Goal: Task Accomplishment & Management: Manage account settings

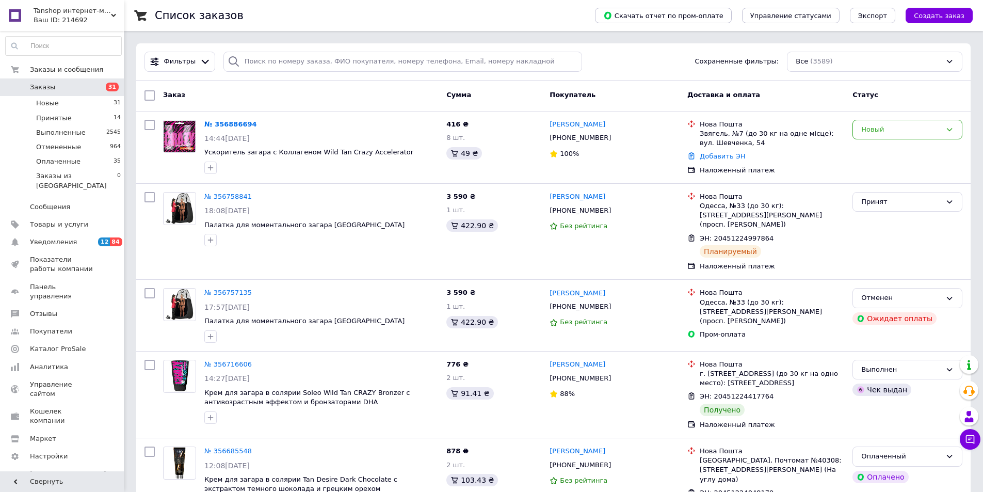
click at [233, 120] on link "№ 356886694" at bounding box center [230, 124] width 53 height 8
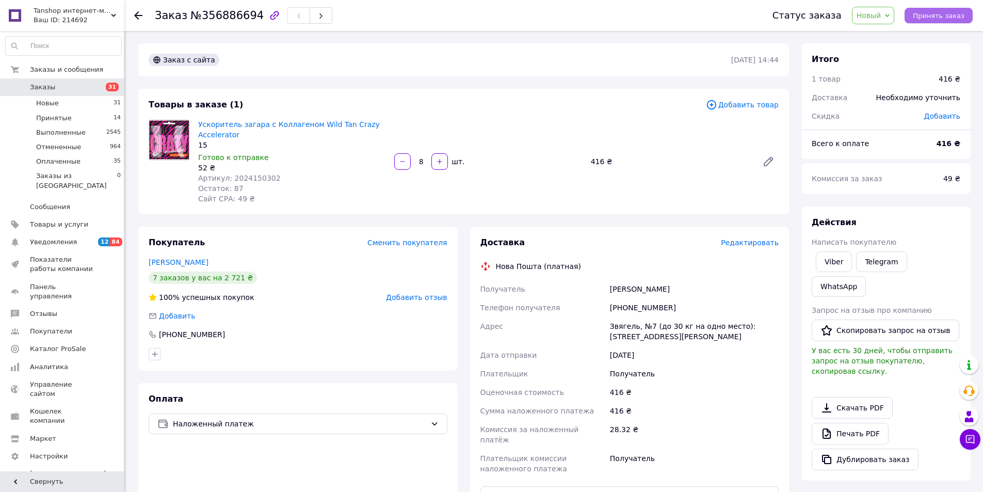
click at [944, 9] on button "Принять заказ" at bounding box center [938, 15] width 68 height 15
click at [760, 245] on span "Редактировать" at bounding box center [750, 242] width 58 height 8
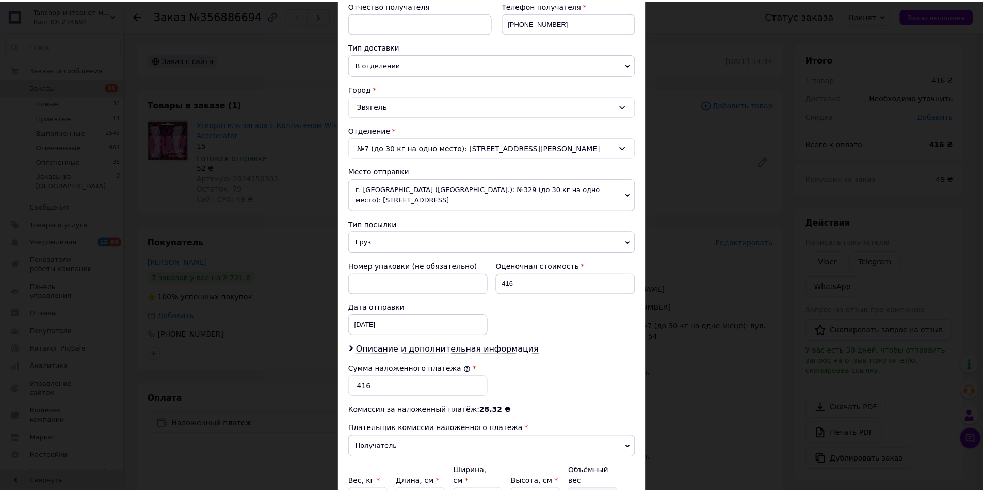
scroll to position [296, 0]
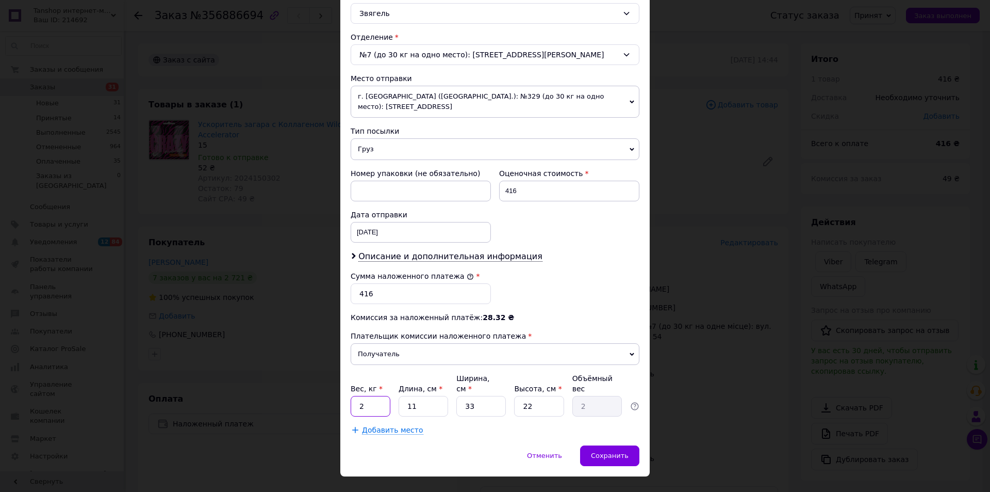
click at [377, 396] on input "2" at bounding box center [371, 406] width 40 height 21
type input "0.5"
click at [428, 396] on input "11" at bounding box center [424, 406] width 50 height 21
type input "1"
type input "0.18"
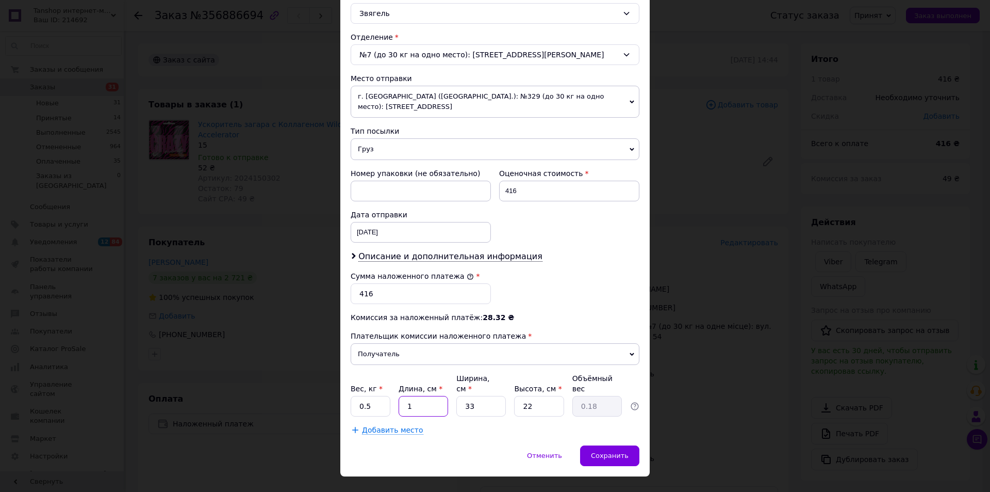
type input "17"
type input "3.09"
type input "17"
click at [489, 396] on input "33" at bounding box center [482, 406] width 50 height 21
type input "3"
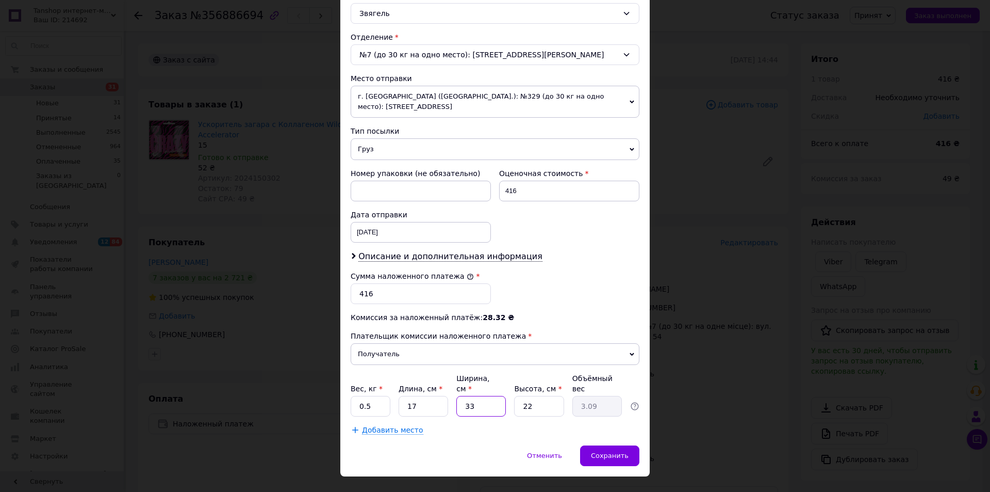
type input "0.28"
type input "1"
type input "0.1"
type input "12"
type input "1.12"
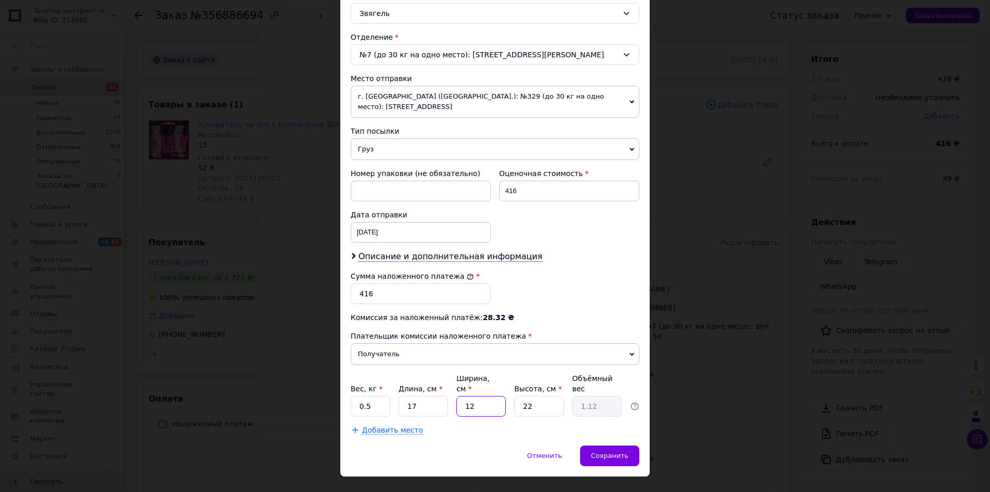
type input "12"
drag, startPoint x: 562, startPoint y: 382, endPoint x: 548, endPoint y: 385, distance: 13.7
click at [551, 396] on input "22" at bounding box center [539, 406] width 50 height 21
type input "2"
type input "0.1"
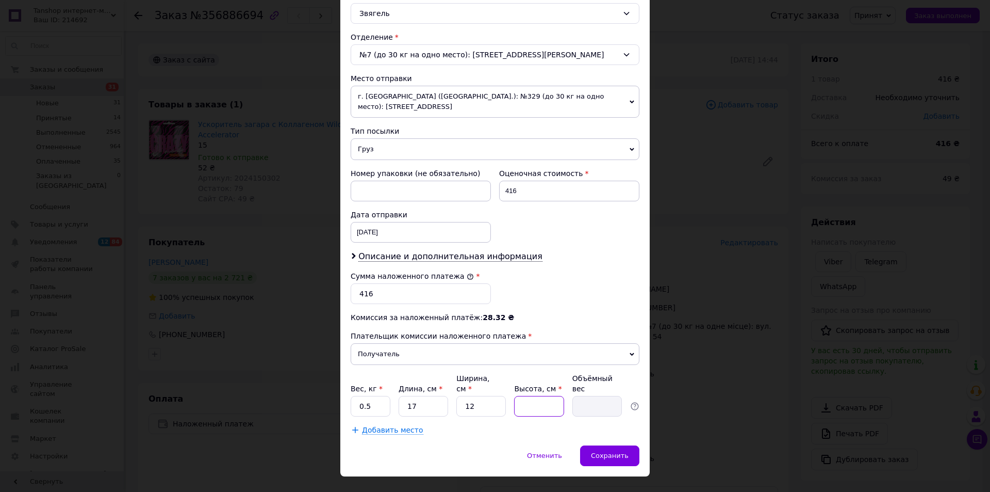
type input "9"
type input "0.46"
type input "9"
click at [593, 252] on div "Плательщик Получатель Отправитель Фамилия получателя [PERSON_NAME] Имя получате…" at bounding box center [495, 129] width 289 height 611
click at [610, 445] on div "Сохранить" at bounding box center [609, 455] width 59 height 21
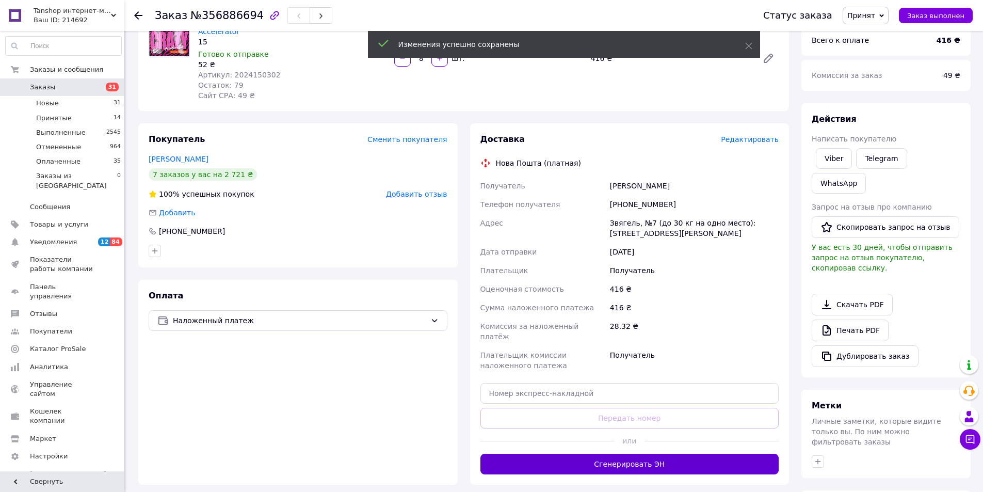
click at [643, 453] on button "Сгенерировать ЭН" at bounding box center [629, 463] width 299 height 21
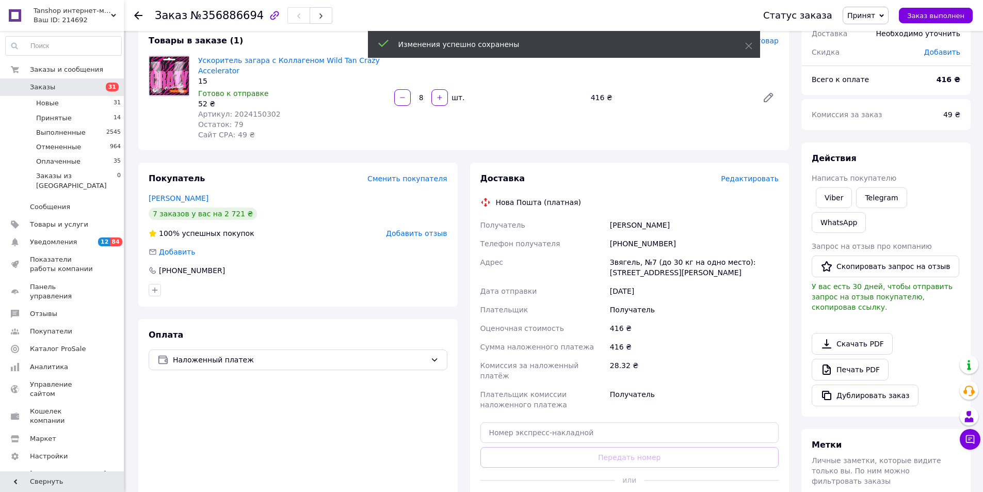
scroll to position [155, 0]
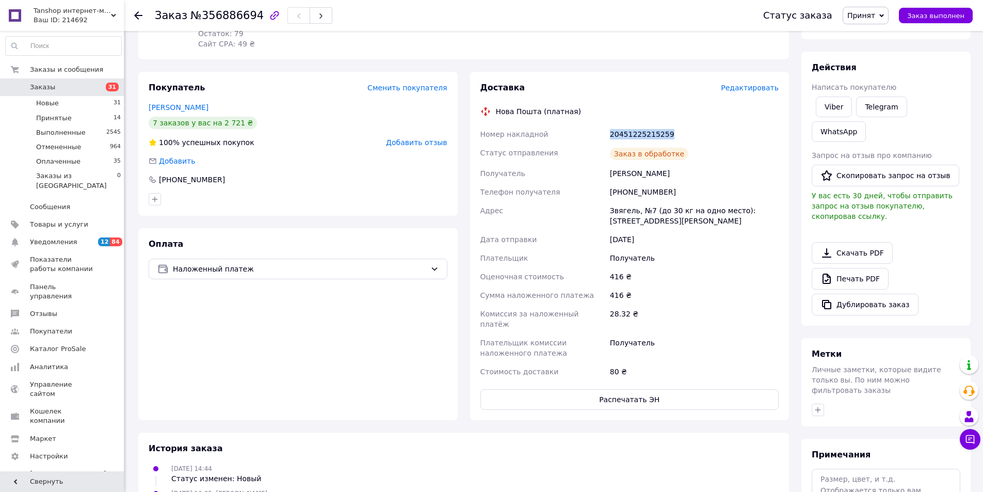
drag, startPoint x: 674, startPoint y: 134, endPoint x: 593, endPoint y: 134, distance: 80.5
click at [593, 134] on div "Номер накладной 20451225215259 Статус отправления Заказ в обработке Получатель …" at bounding box center [629, 253] width 303 height 256
copy div "Номер накладной 20451225215259"
